Goal: Transaction & Acquisition: Purchase product/service

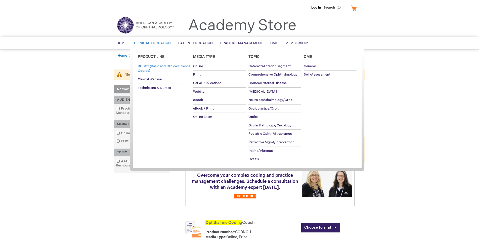
click at [152, 67] on span "BCSC® (Basic and Clinical Science Course)" at bounding box center [164, 68] width 53 height 9
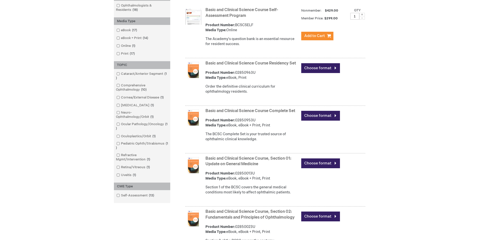
scroll to position [126, 0]
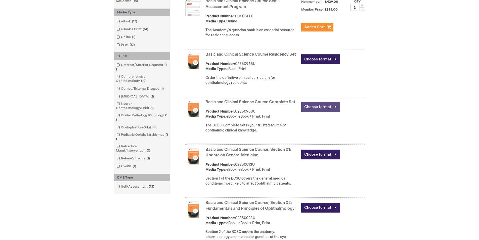
click at [322, 112] on link "Choose format" at bounding box center [320, 107] width 39 height 10
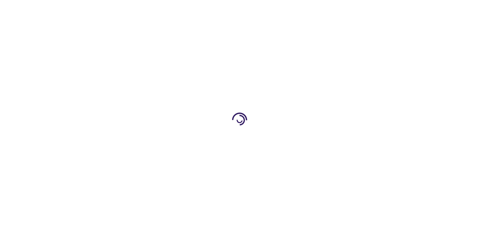
type input "0"
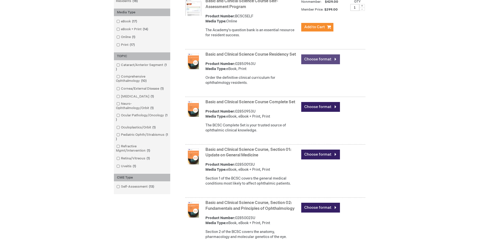
click at [323, 60] on link "Choose format" at bounding box center [320, 59] width 39 height 10
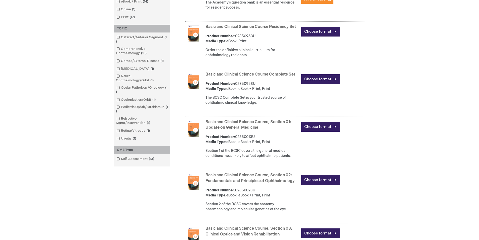
scroll to position [104, 0]
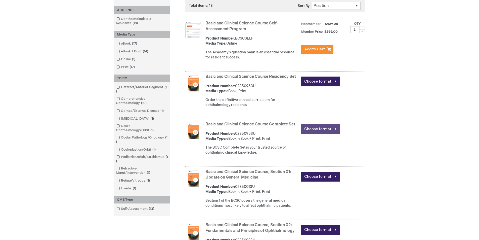
click at [327, 134] on link "Choose format" at bounding box center [320, 129] width 39 height 10
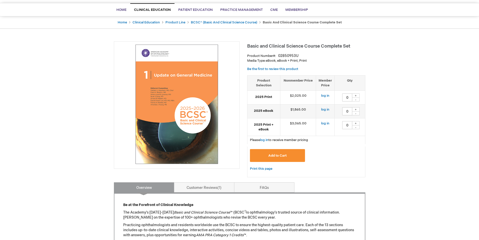
scroll to position [126, 0]
